Goal: Check status: Check status

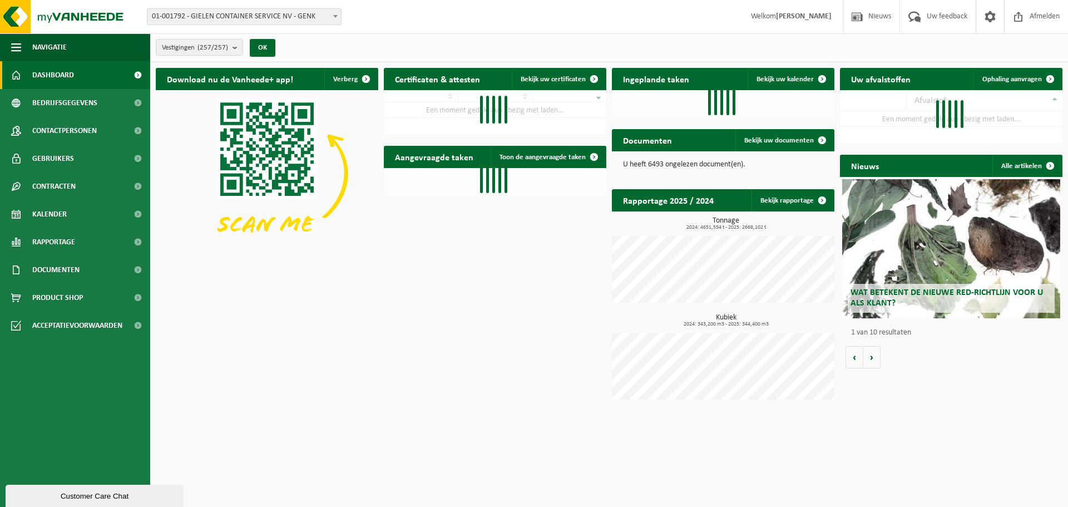
click at [306, 14] on span "01-001792 - GIELEN CONTAINER SERVICE NV - GENK" at bounding box center [244, 17] width 194 height 16
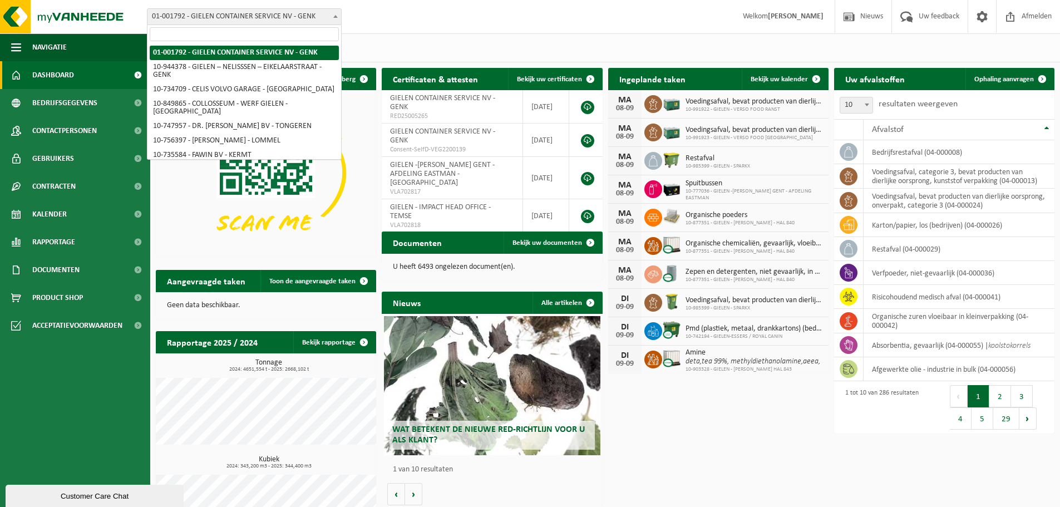
click at [281, 33] on input "search" at bounding box center [244, 34] width 189 height 14
click at [294, 33] on input "search" at bounding box center [244, 34] width 189 height 14
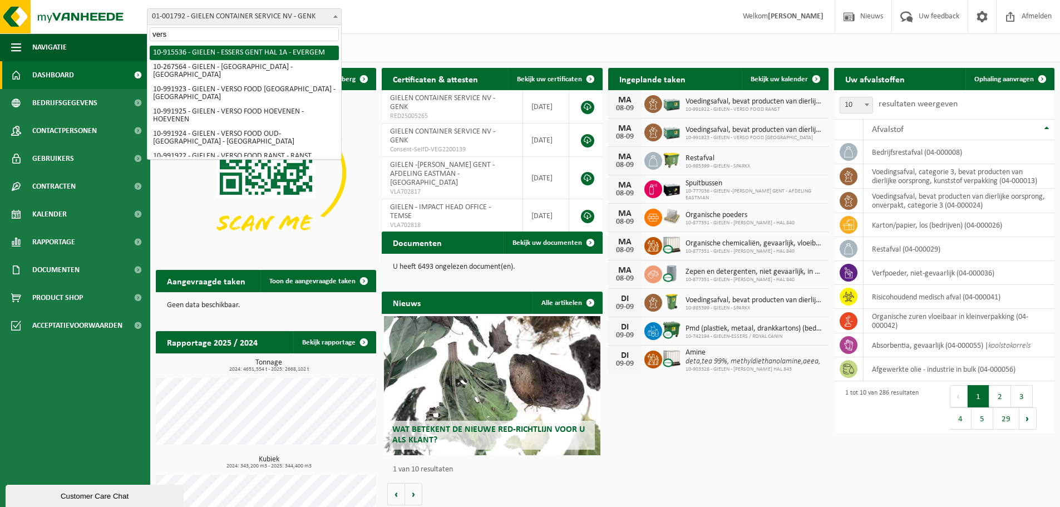
type input "verso"
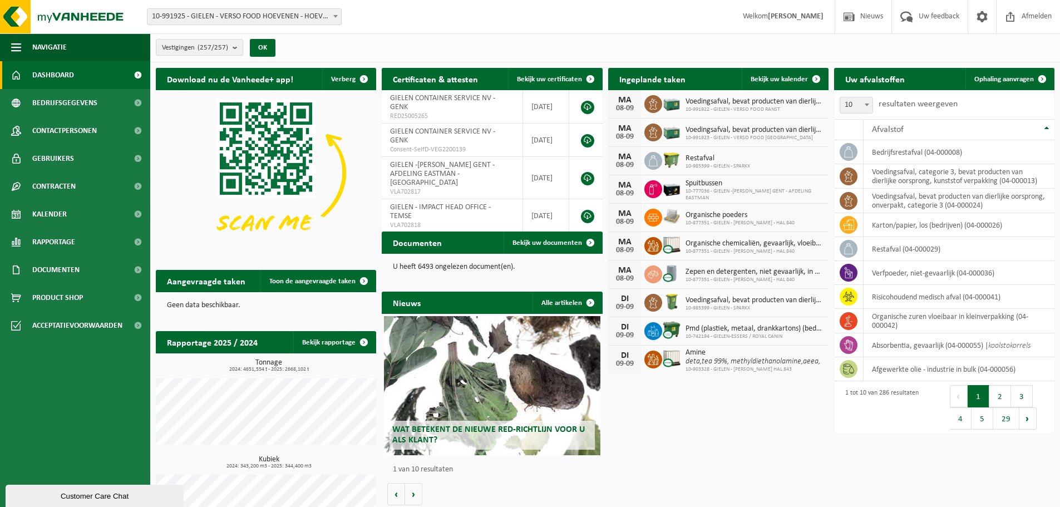
select select "170008"
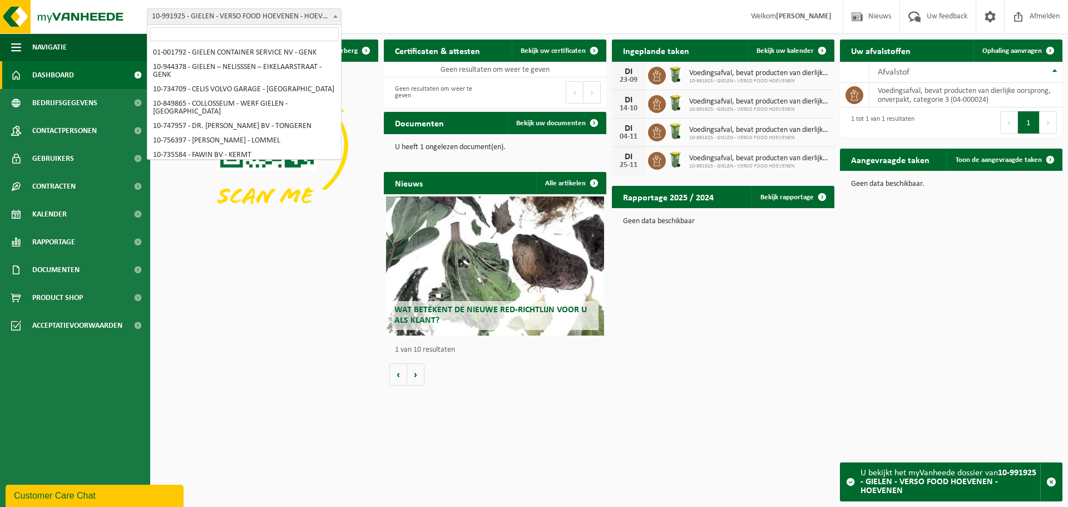
click at [267, 16] on span "10-991925 - GIELEN - VERSO FOOD HOEVENEN - HOEVENEN" at bounding box center [244, 17] width 194 height 16
select select "170005"
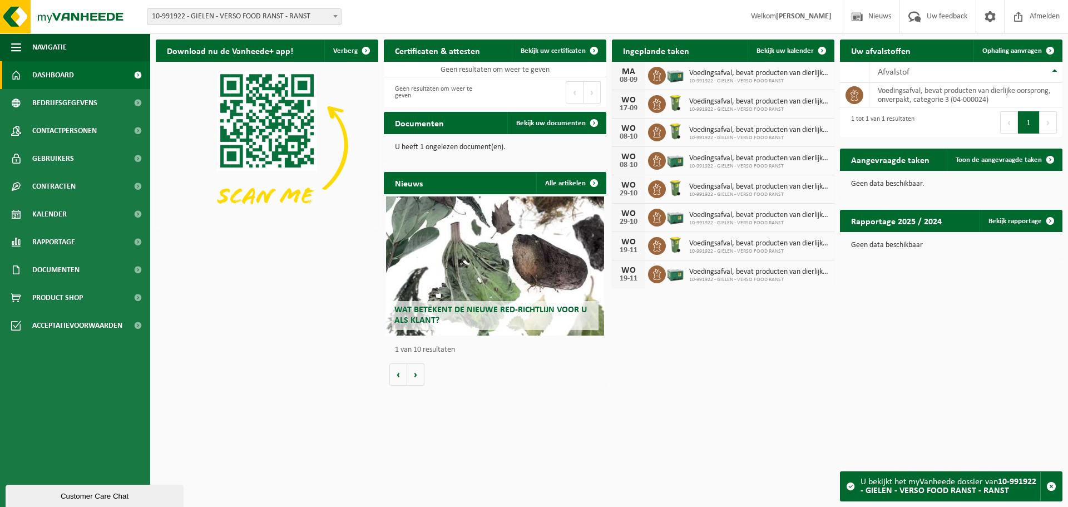
click at [294, 13] on span "10-991922 - GIELEN - VERSO FOOD RANST - RANST" at bounding box center [244, 17] width 194 height 16
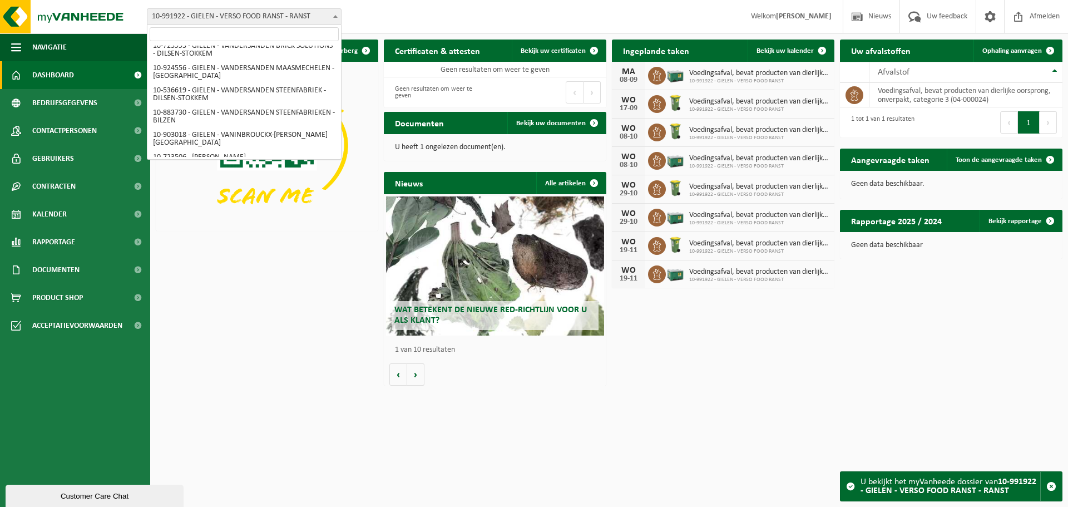
scroll to position [3609, 0]
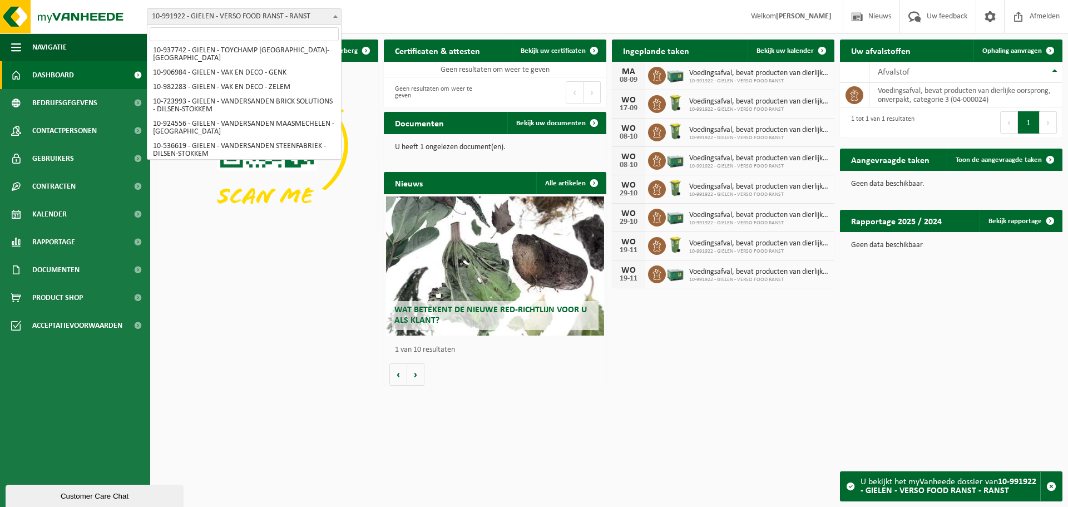
select select "170006"
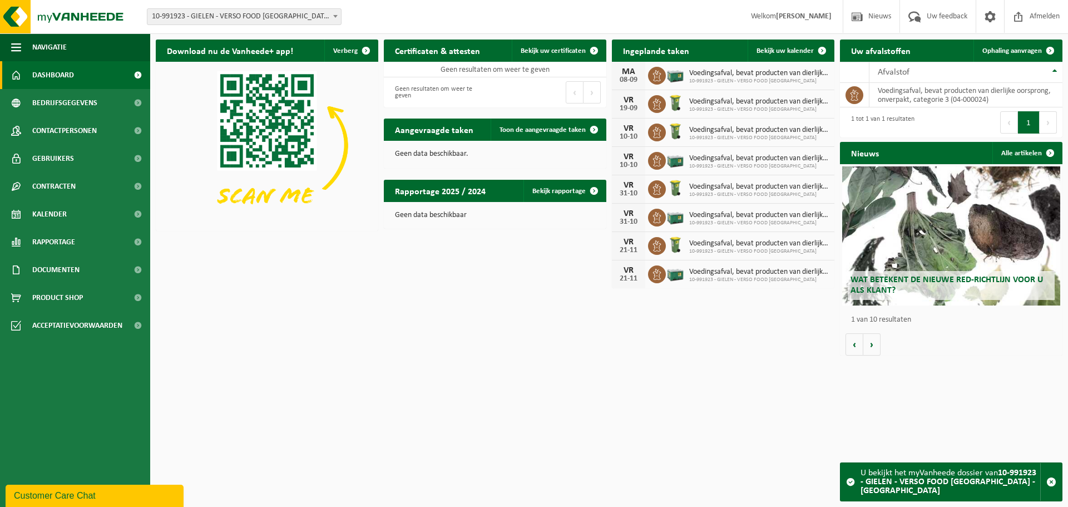
click at [278, 15] on span "10-991923 - GIELEN - VERSO FOOD [GEOGRAPHIC_DATA] - [GEOGRAPHIC_DATA]" at bounding box center [244, 17] width 194 height 16
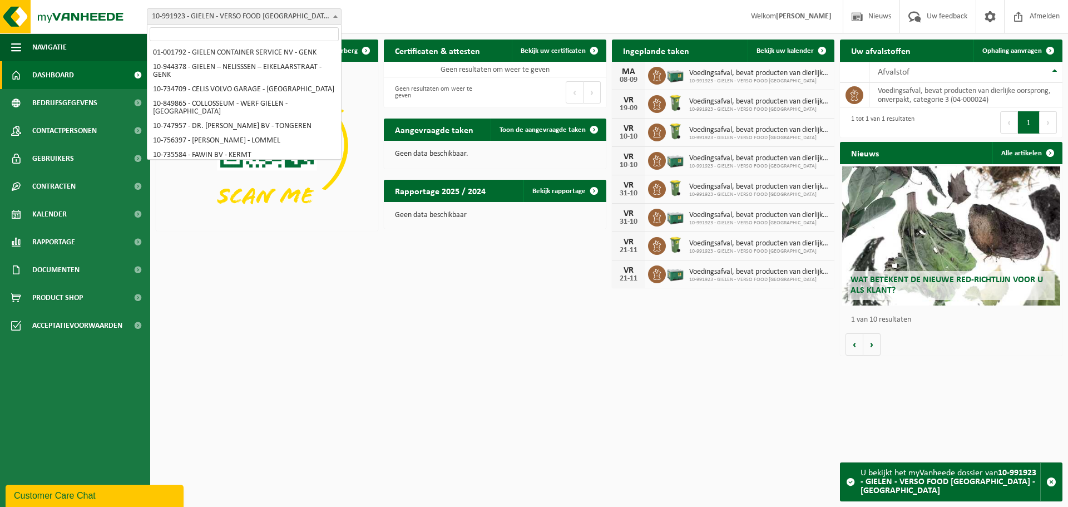
scroll to position [3606, 0]
select select "170008"
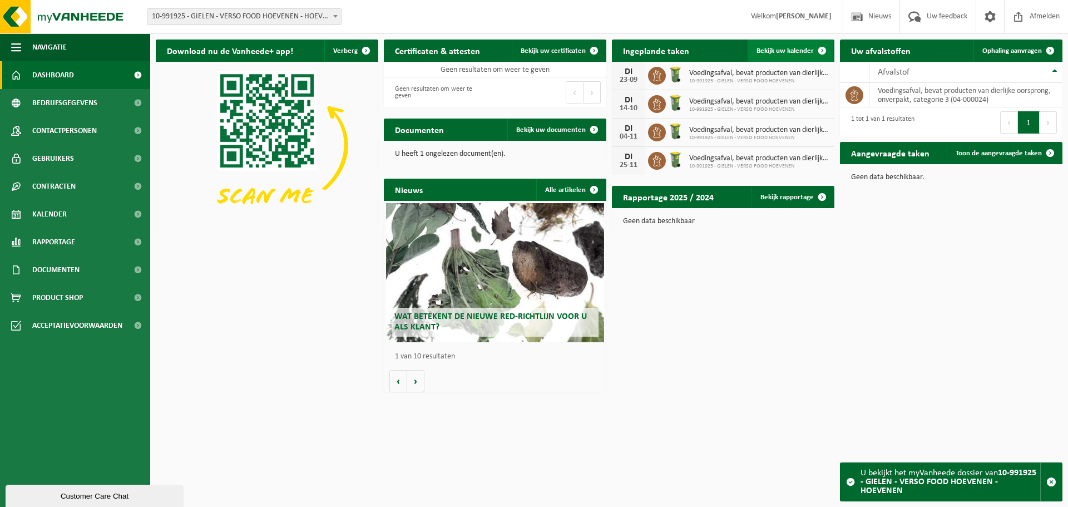
click at [788, 48] on span "Bekijk uw kalender" at bounding box center [785, 50] width 57 height 7
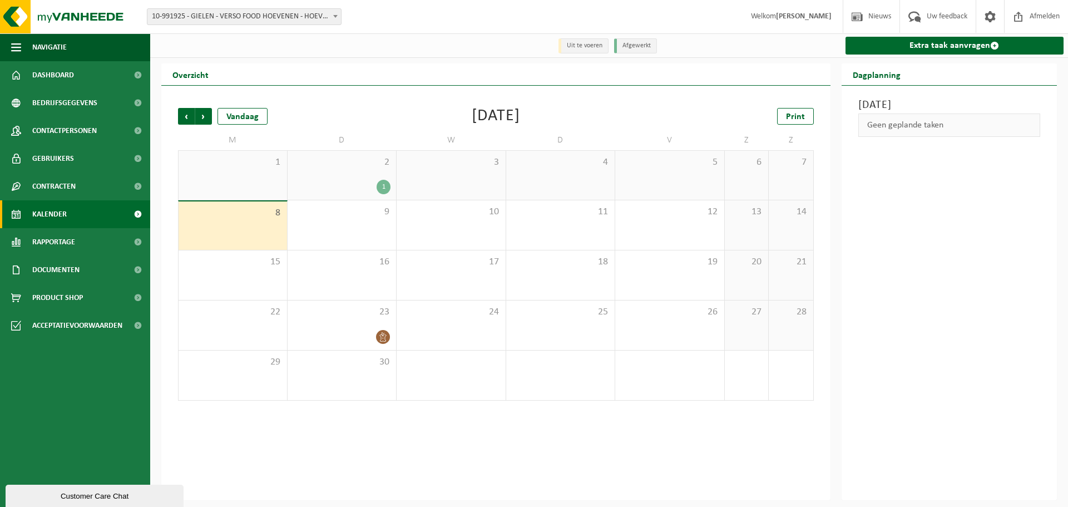
click at [238, 16] on span "10-991925 - GIELEN - VERSO FOOD HOEVENEN - HOEVENEN" at bounding box center [244, 17] width 194 height 16
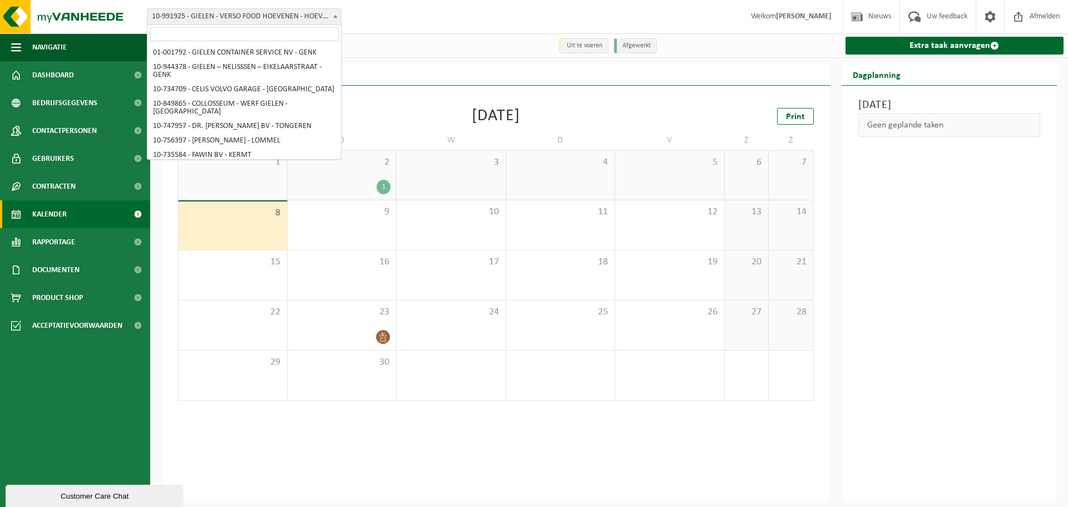
scroll to position [3605, 0]
select select "170006"
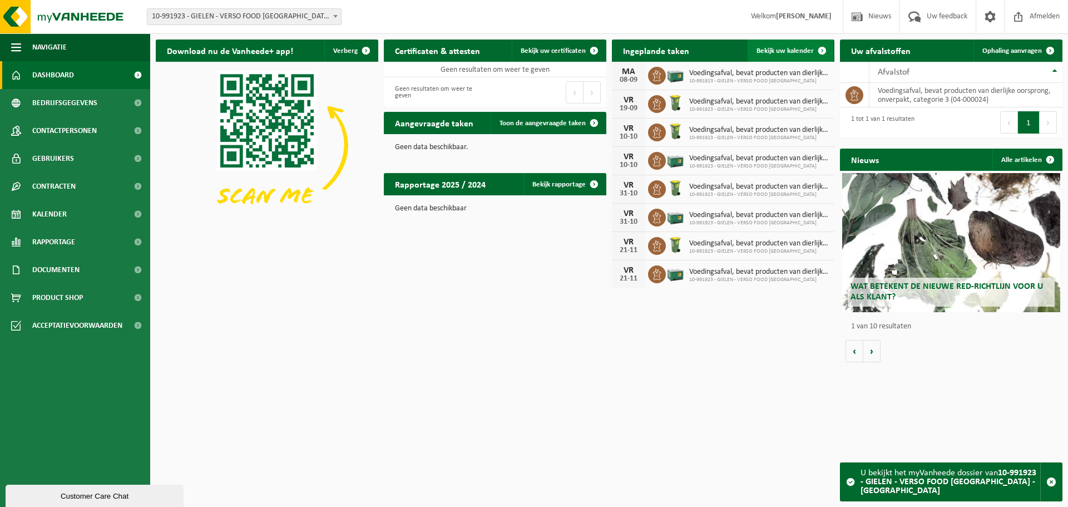
click at [797, 52] on span "Bekijk uw kalender" at bounding box center [785, 50] width 57 height 7
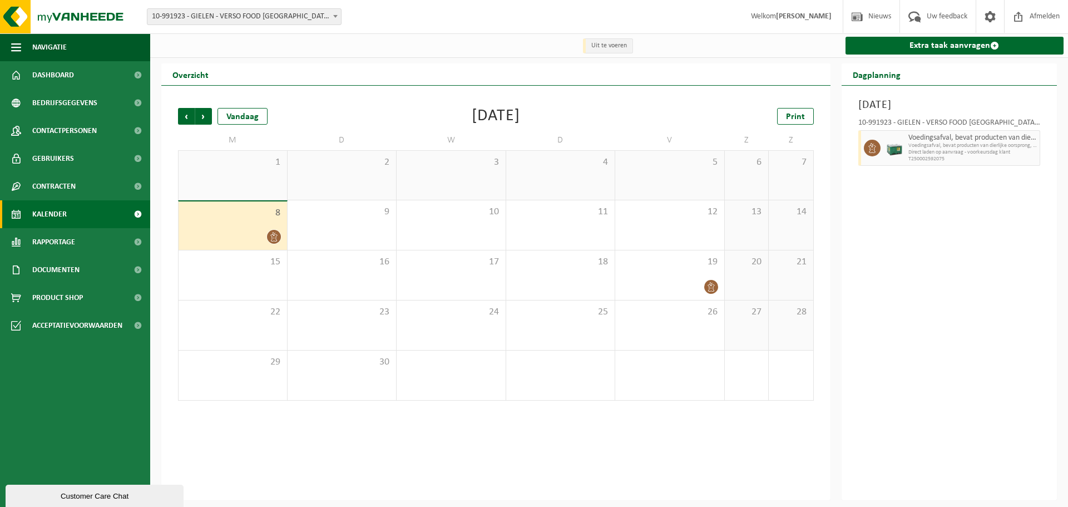
click at [282, 11] on span "10-991923 - GIELEN - VERSO FOOD [GEOGRAPHIC_DATA] - [GEOGRAPHIC_DATA]" at bounding box center [244, 17] width 194 height 16
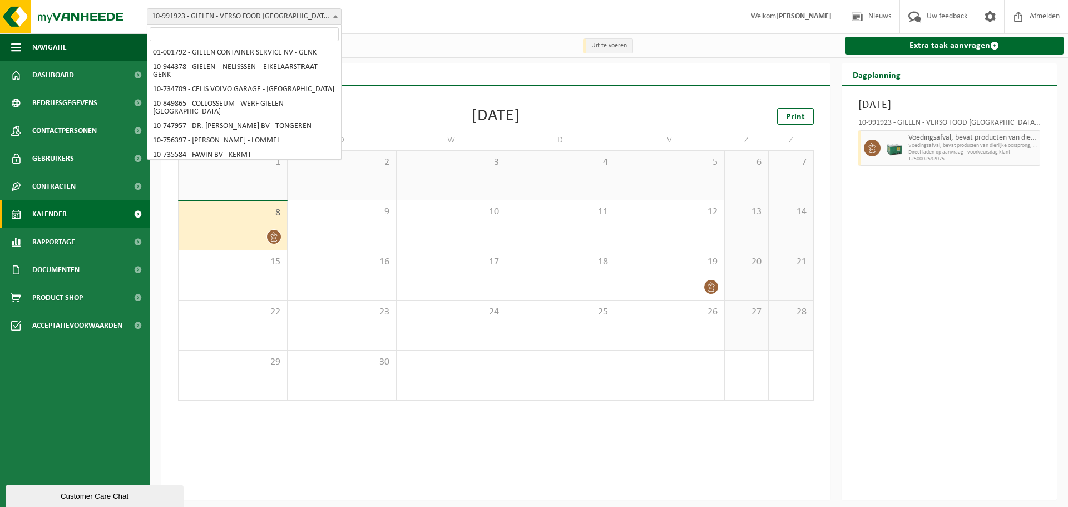
scroll to position [3606, 0]
select select "170008"
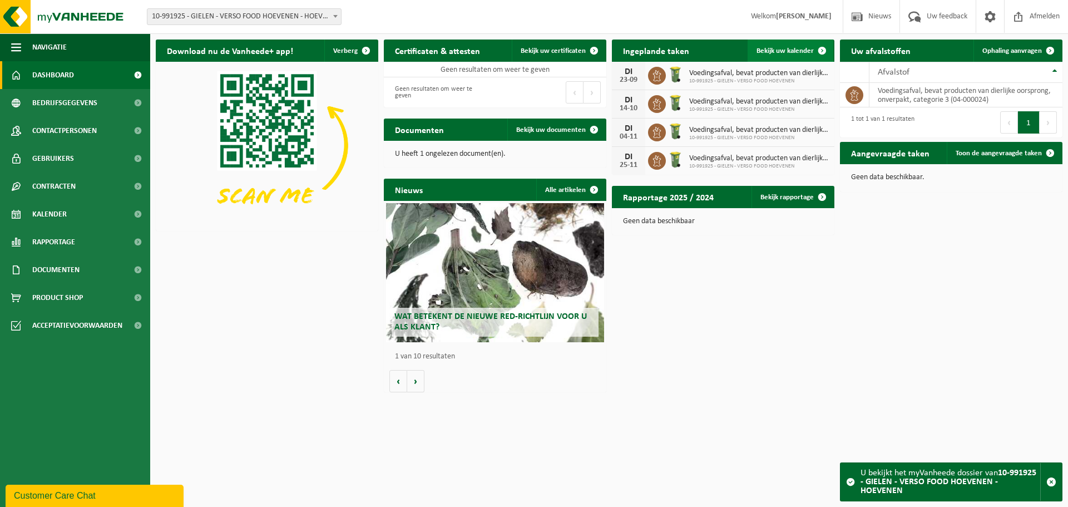
click at [795, 47] on span "Bekijk uw kalender" at bounding box center [785, 50] width 57 height 7
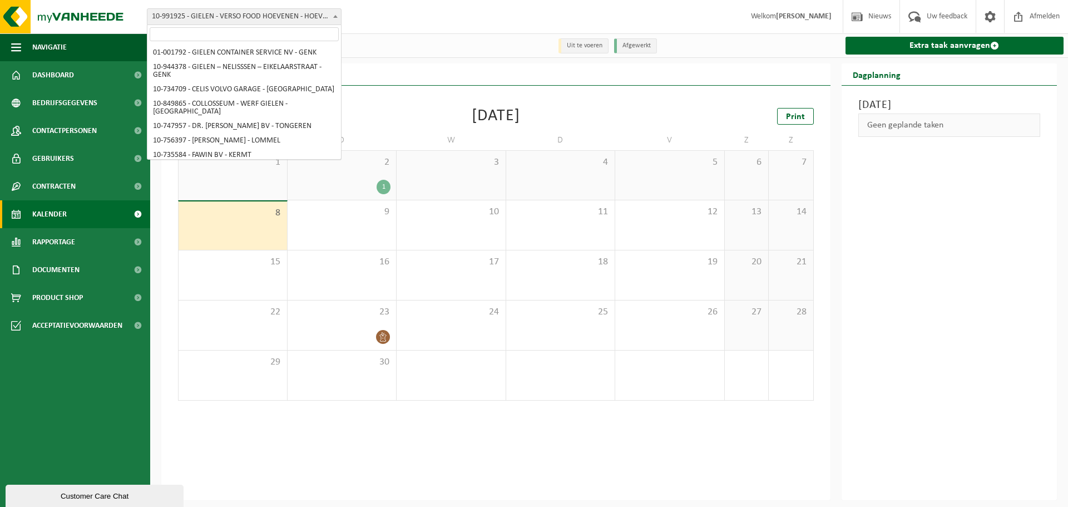
click at [283, 16] on span "10-991925 - GIELEN - VERSO FOOD HOEVENEN - HOEVENEN" at bounding box center [244, 17] width 194 height 16
select select "170007"
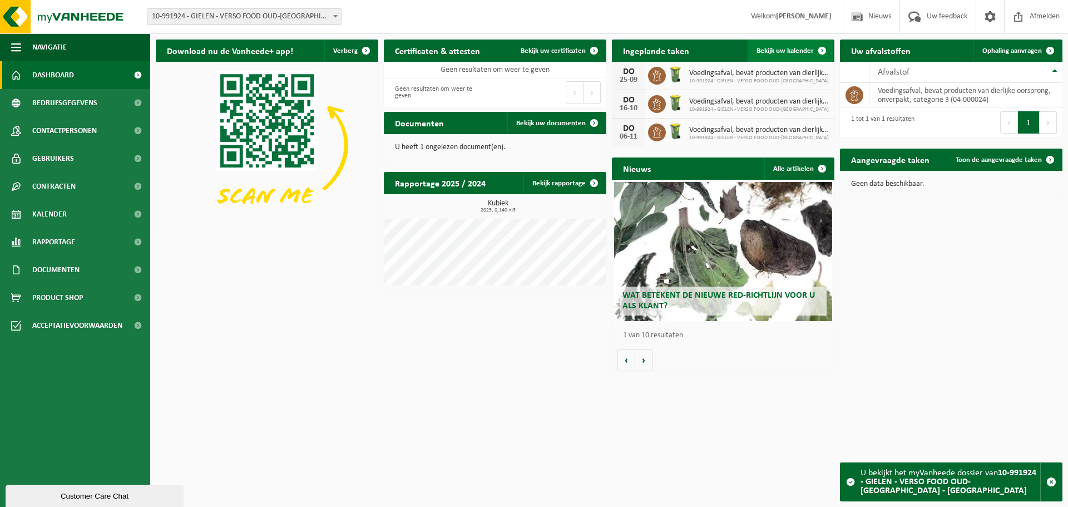
click at [781, 48] on span "Bekijk uw kalender" at bounding box center [785, 50] width 57 height 7
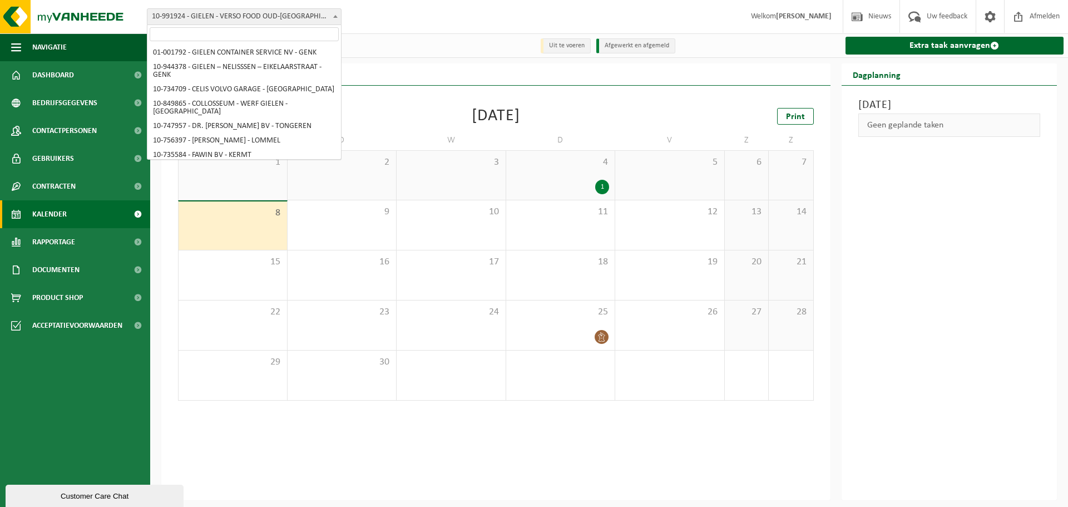
click at [263, 19] on span "10-991924 - GIELEN - VERSO FOOD OUD-[GEOGRAPHIC_DATA] - [GEOGRAPHIC_DATA]" at bounding box center [244, 17] width 194 height 16
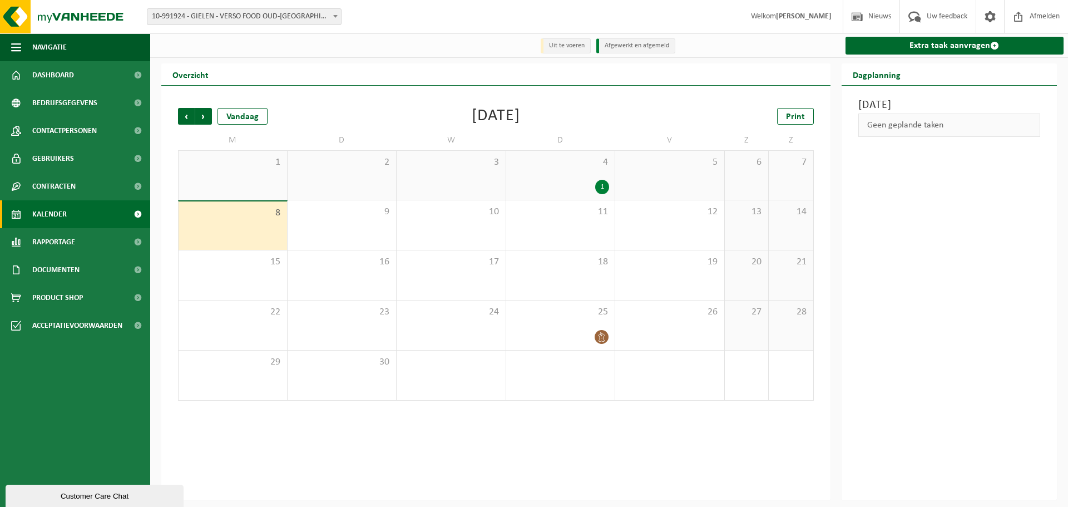
click at [605, 188] on div "1" at bounding box center [602, 187] width 14 height 14
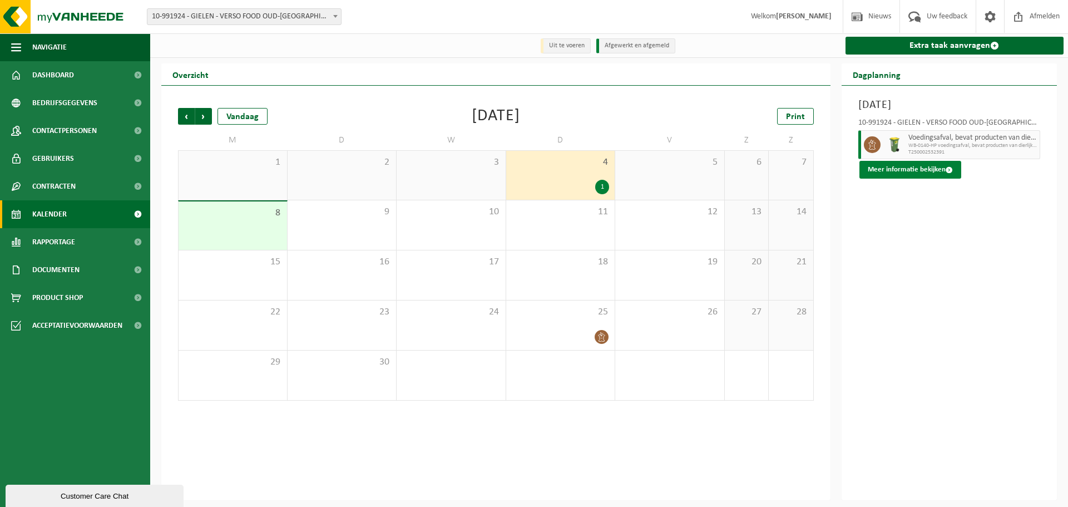
click at [922, 172] on button "Meer informatie bekijken" at bounding box center [911, 170] width 102 height 18
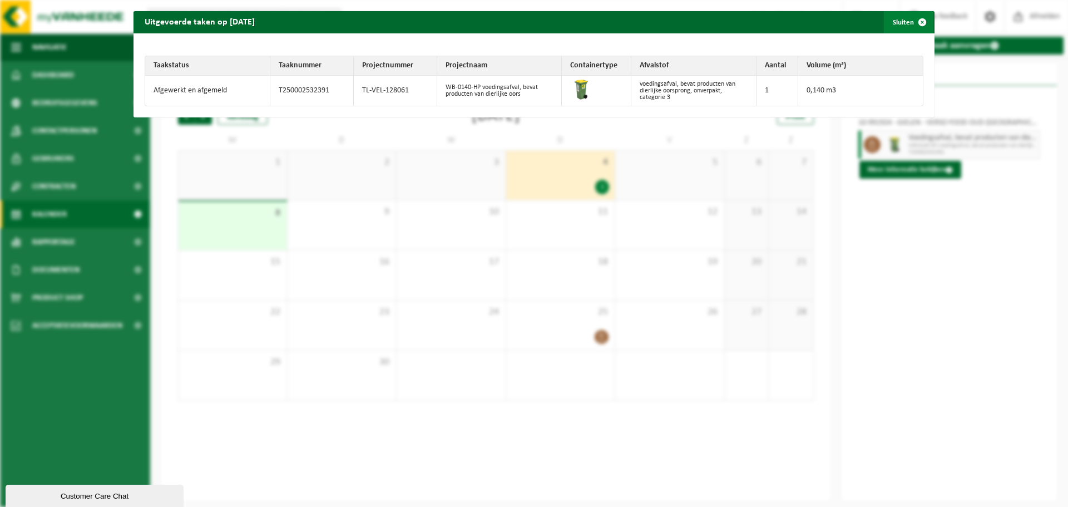
click at [911, 20] on span "button" at bounding box center [922, 22] width 22 height 22
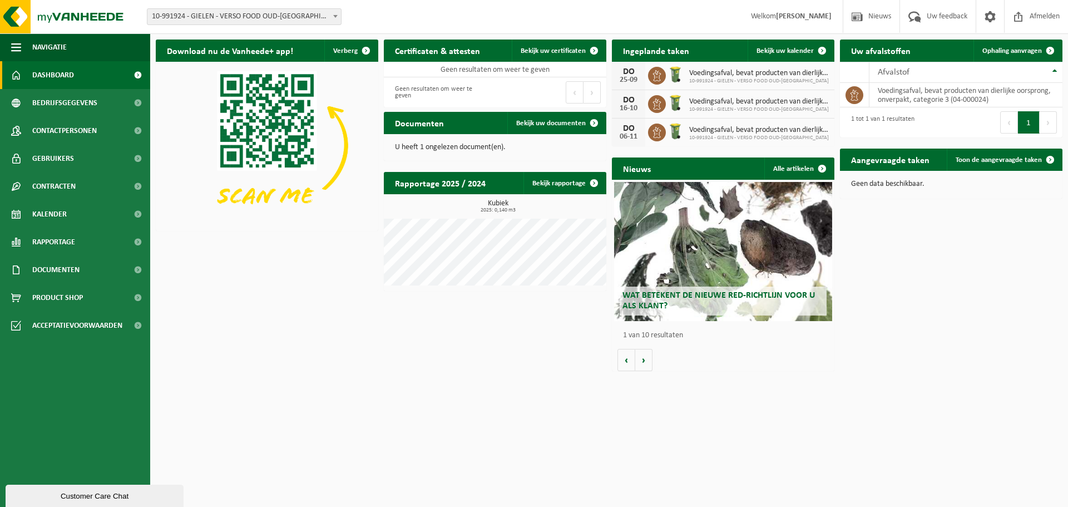
click at [271, 18] on span "10-991924 - GIELEN - VERSO FOOD OUD-[GEOGRAPHIC_DATA] - [GEOGRAPHIC_DATA]" at bounding box center [244, 17] width 194 height 16
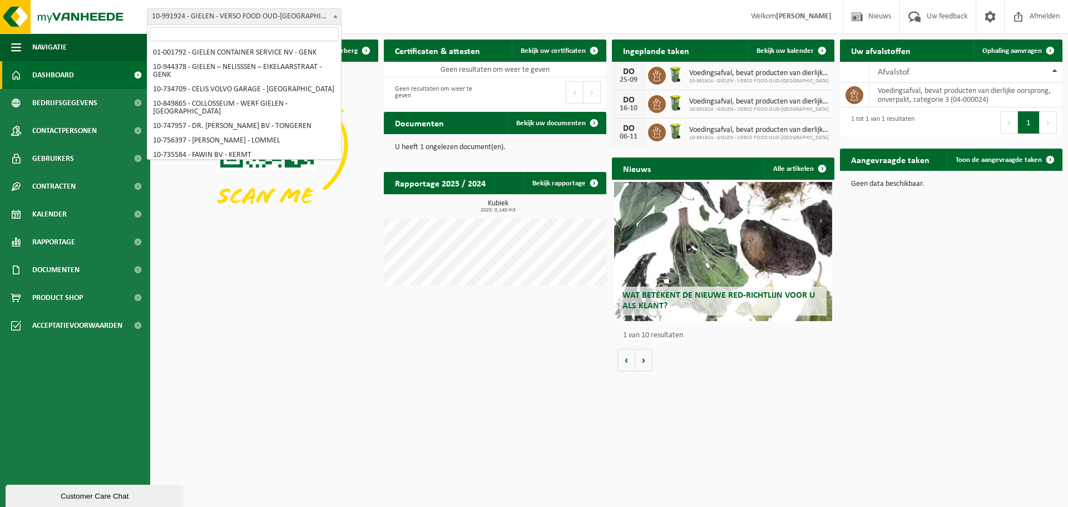
scroll to position [3627, 0]
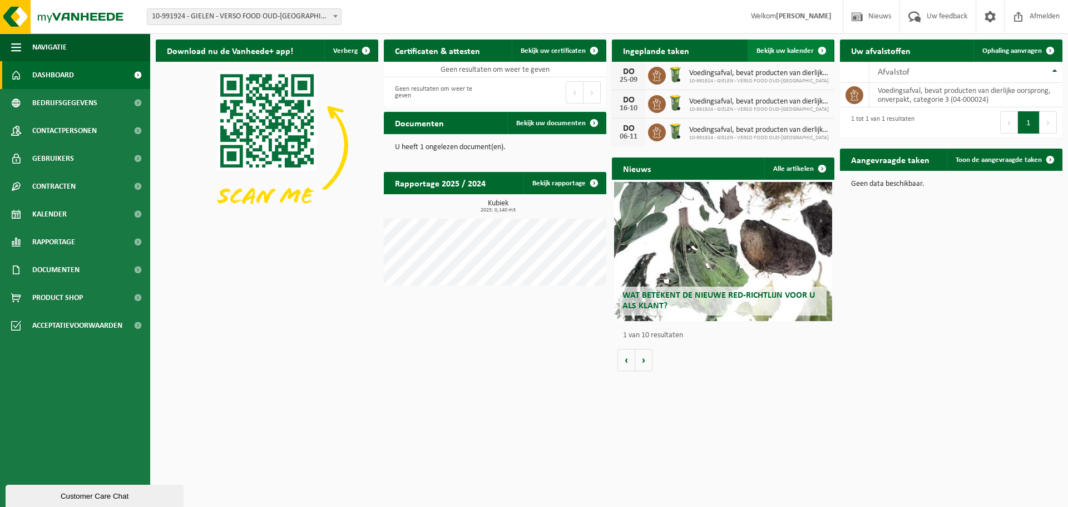
click at [789, 50] on span "Bekijk uw kalender" at bounding box center [785, 50] width 57 height 7
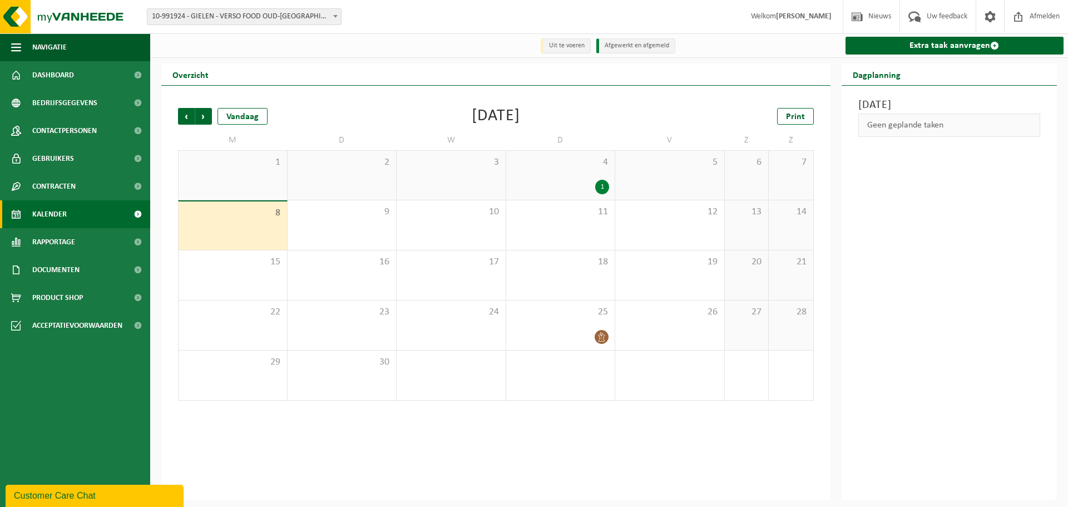
click at [598, 187] on div "1" at bounding box center [602, 187] width 14 height 14
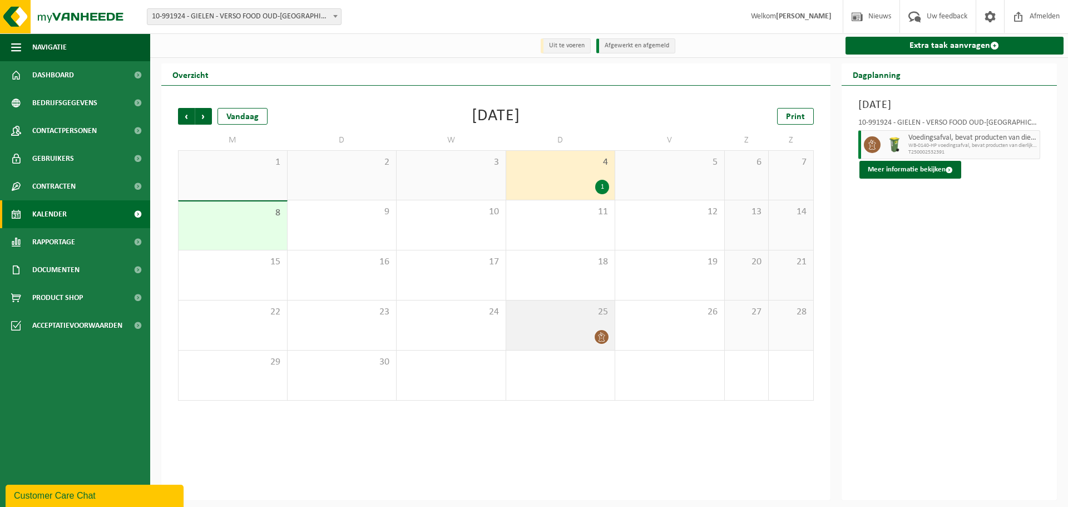
click at [592, 336] on div at bounding box center [561, 336] width 98 height 15
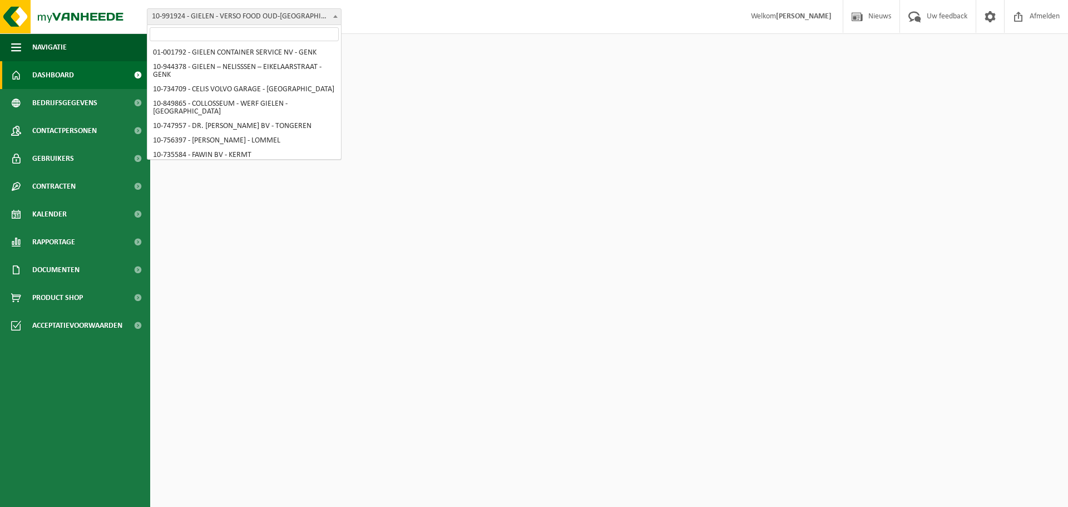
click at [301, 21] on span "10-991924 - GIELEN - VERSO FOOD OUD-[GEOGRAPHIC_DATA] - [GEOGRAPHIC_DATA]" at bounding box center [244, 17] width 194 height 16
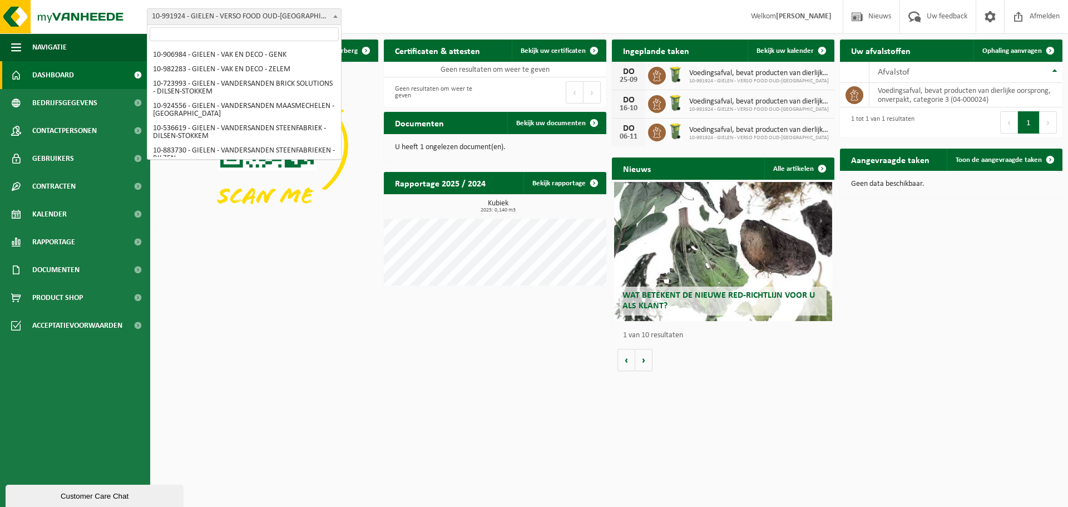
select select "170005"
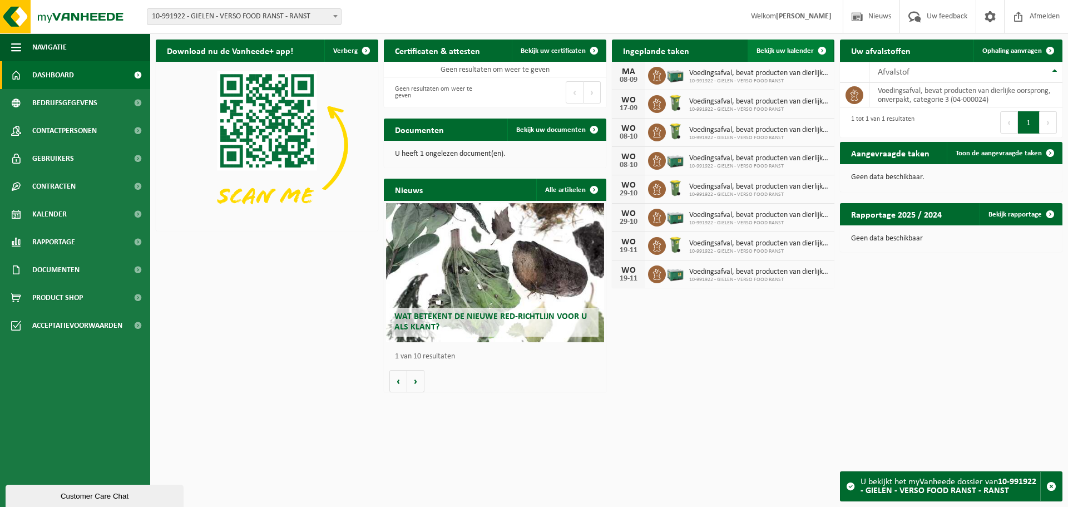
click at [805, 51] on span "Bekijk uw kalender" at bounding box center [785, 50] width 57 height 7
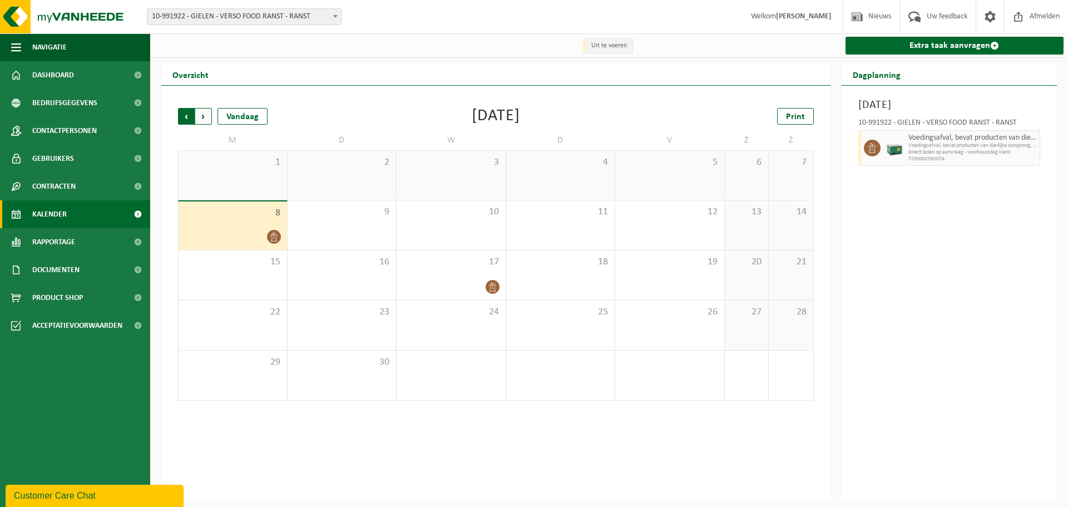
click at [206, 116] on span "Volgende" at bounding box center [203, 116] width 17 height 17
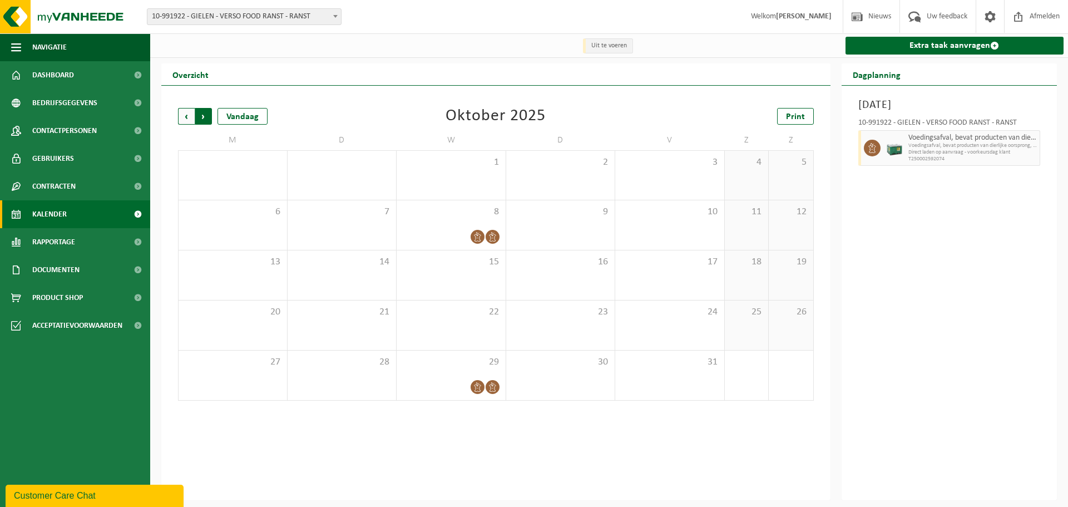
click at [184, 119] on span "Vorige" at bounding box center [186, 116] width 17 height 17
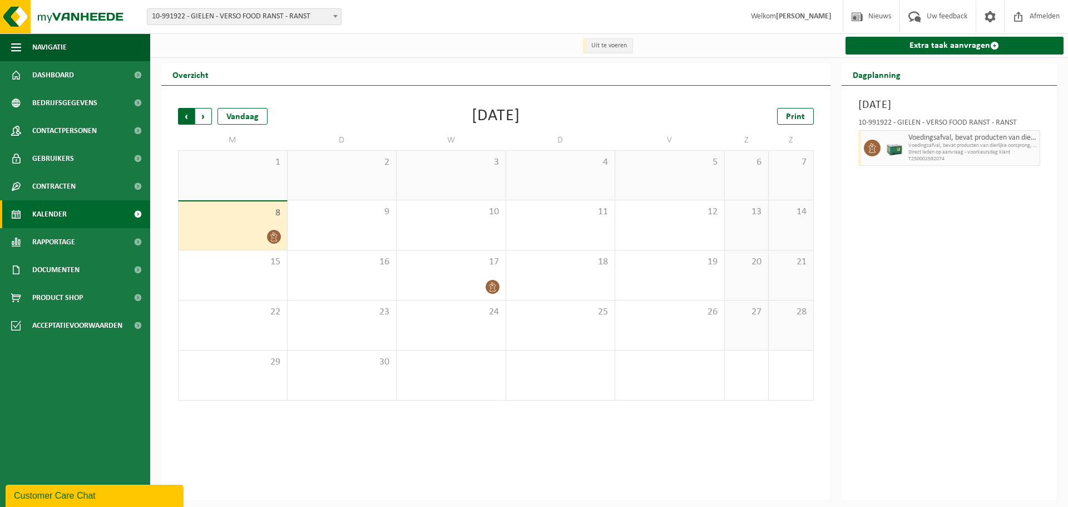
click at [208, 120] on span "Volgende" at bounding box center [203, 116] width 17 height 17
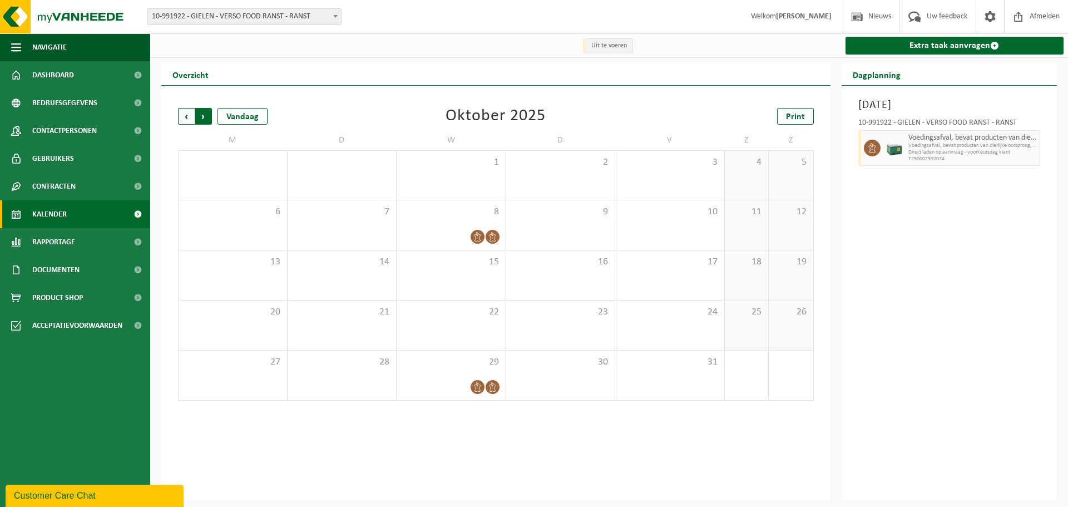
click at [183, 120] on span "Vorige" at bounding box center [186, 116] width 17 height 17
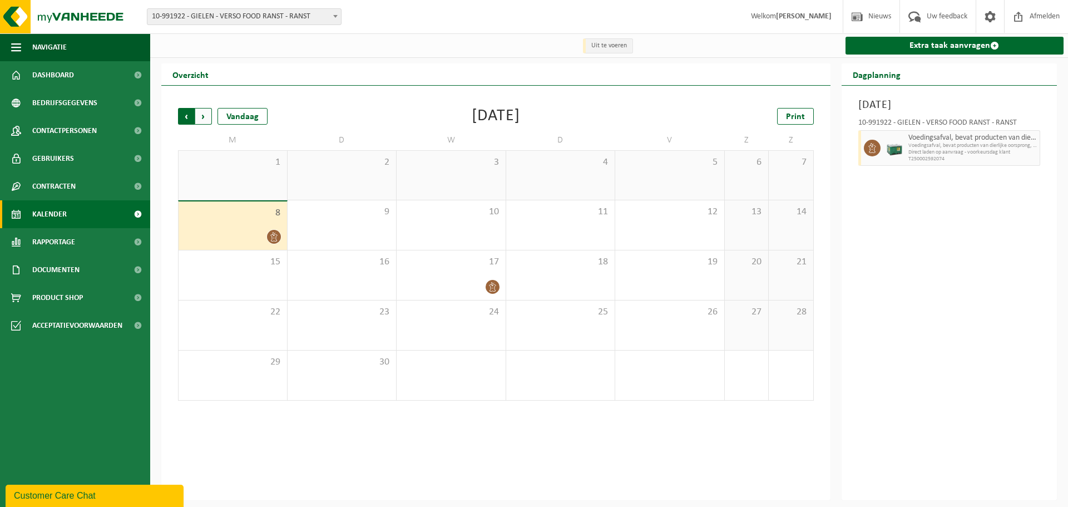
click at [203, 118] on span "Volgende" at bounding box center [203, 116] width 17 height 17
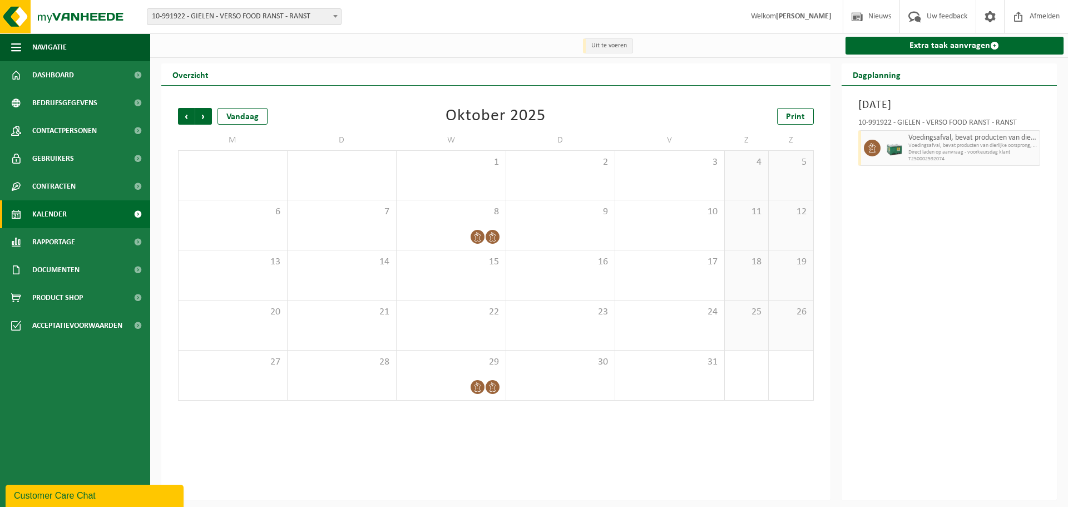
click at [311, 16] on span "10-991922 - GIELEN - VERSO FOOD RANST - RANST" at bounding box center [244, 17] width 194 height 16
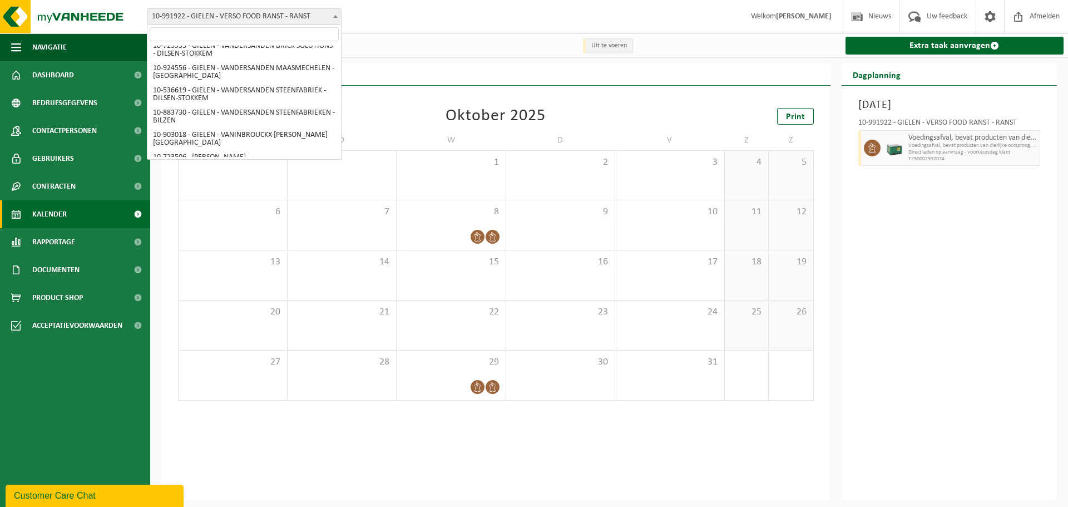
scroll to position [3609, 0]
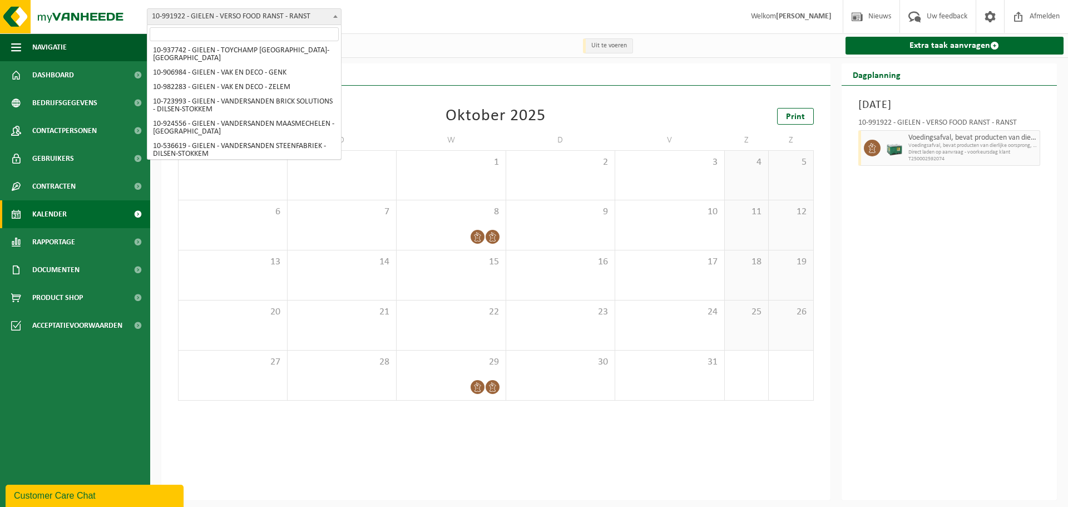
select select "170006"
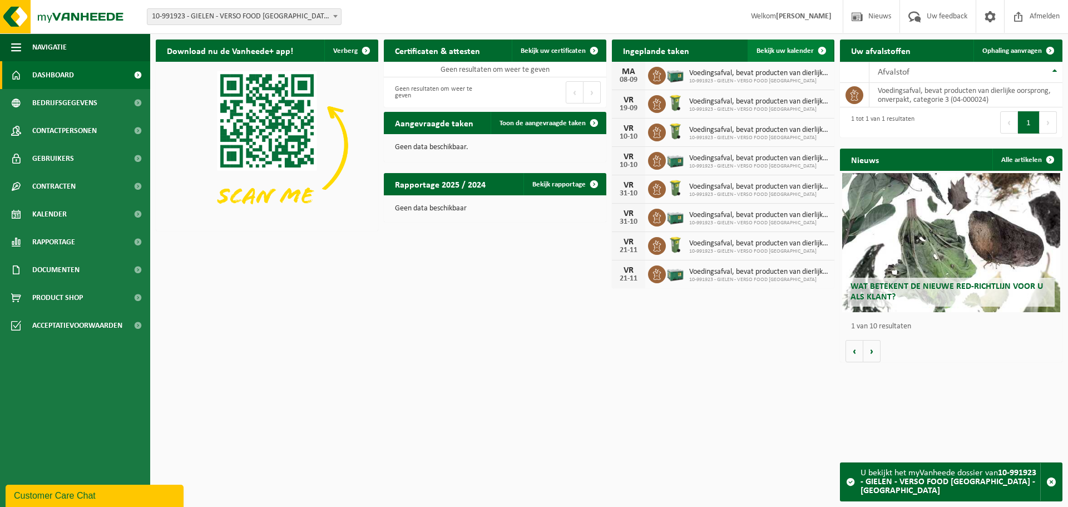
click at [794, 51] on span "Bekijk uw kalender" at bounding box center [785, 50] width 57 height 7
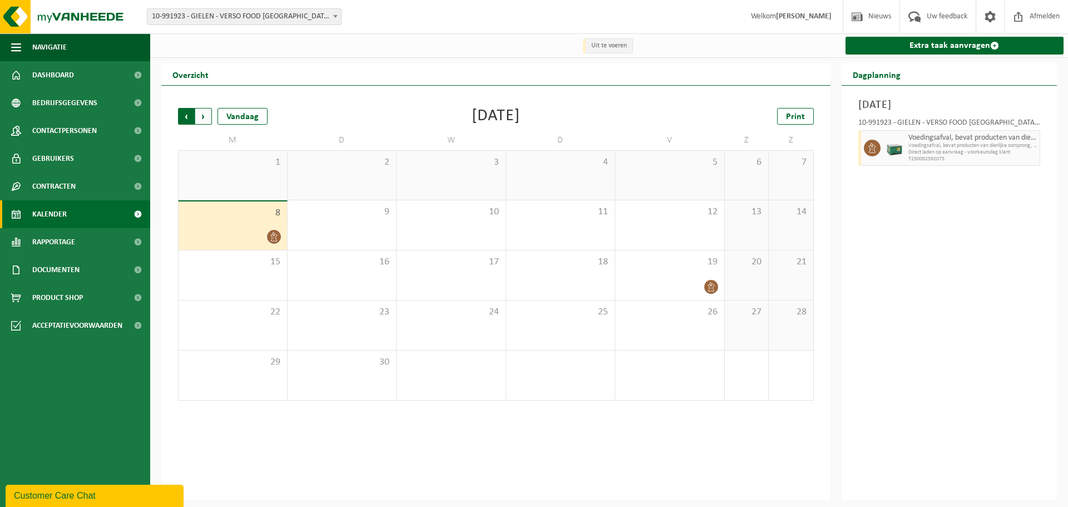
click at [201, 118] on span "Volgende" at bounding box center [203, 116] width 17 height 17
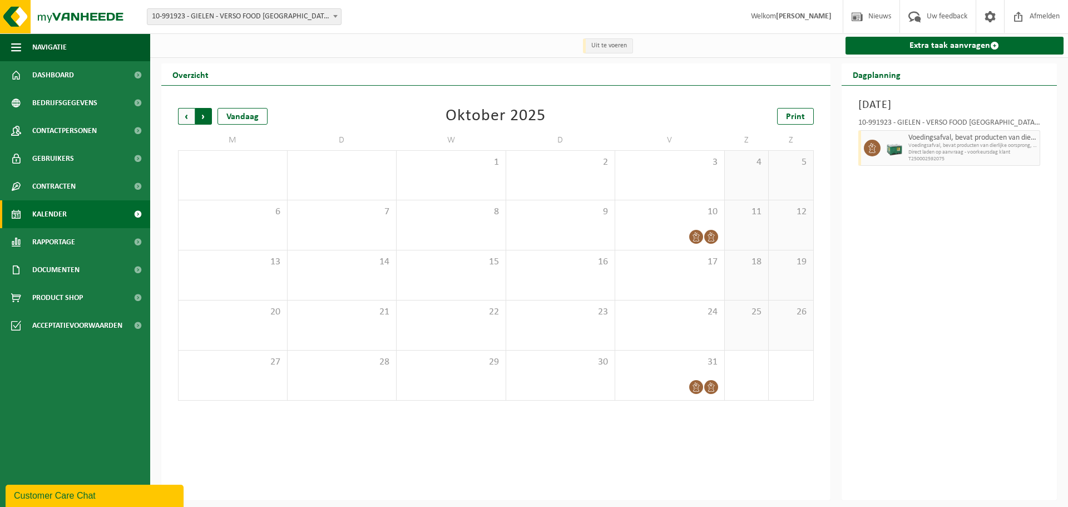
click at [187, 121] on span "Vorige" at bounding box center [186, 116] width 17 height 17
